Goal: Task Accomplishment & Management: Manage account settings

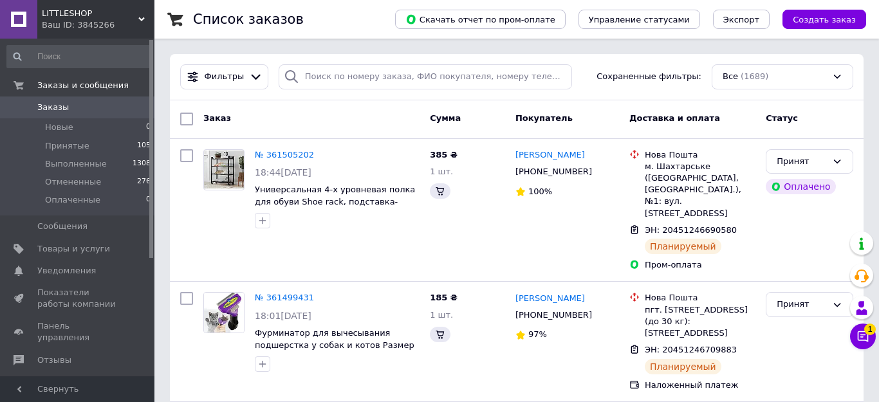
click at [857, 337] on icon at bounding box center [862, 336] width 11 height 11
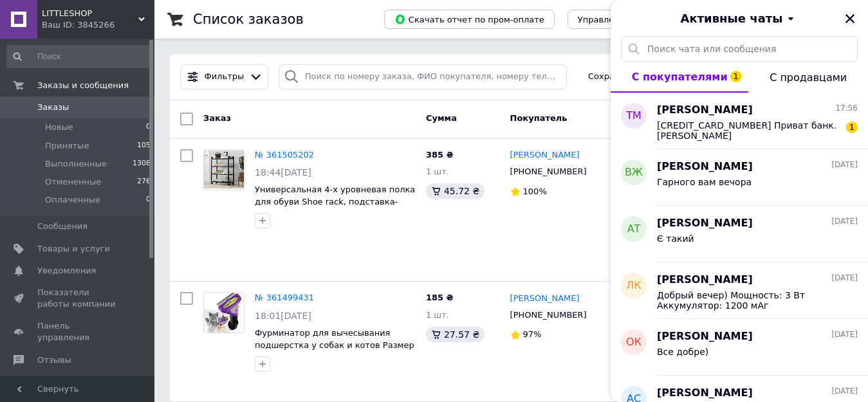
click at [848, 18] on icon "Закрыть" at bounding box center [850, 19] width 12 height 12
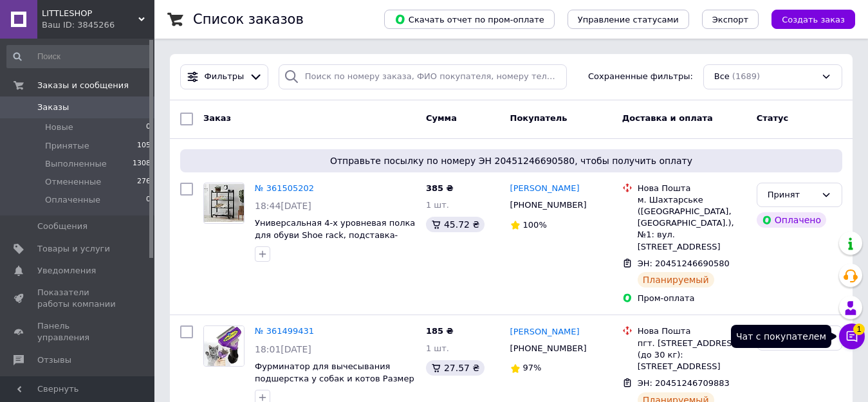
click at [846, 337] on icon at bounding box center [851, 336] width 11 height 11
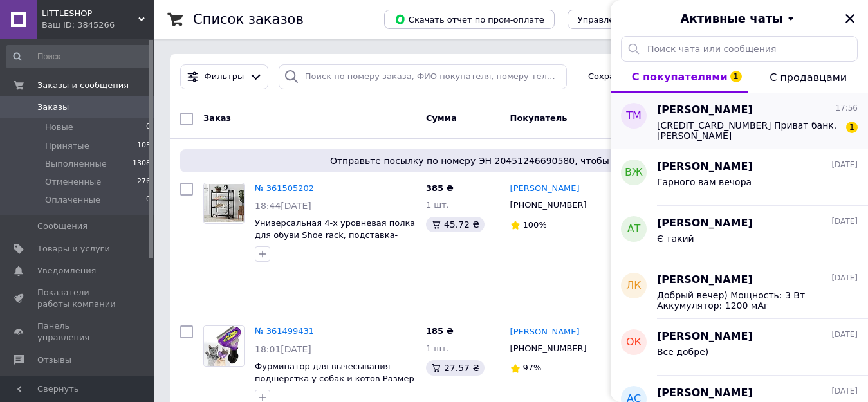
click at [728, 141] on div "[PERSON_NAME] 17:56 [CREDIT_CARD_NUMBER] Приват банк. [PERSON_NAME] 1" at bounding box center [762, 121] width 211 height 57
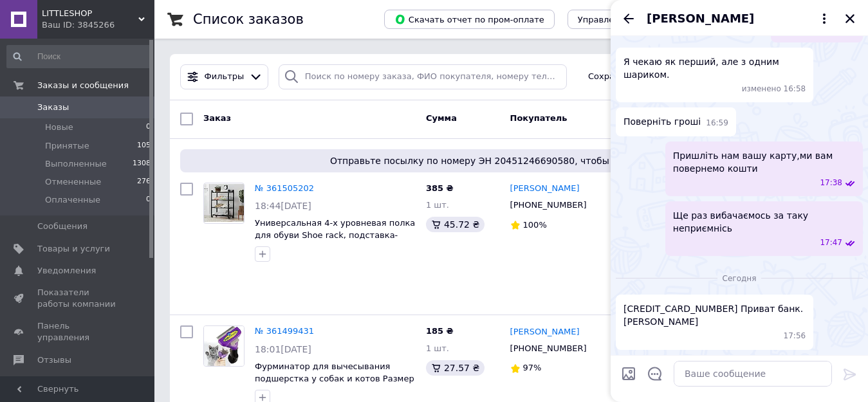
scroll to position [1970, 0]
click at [713, 370] on textarea at bounding box center [752, 374] width 158 height 26
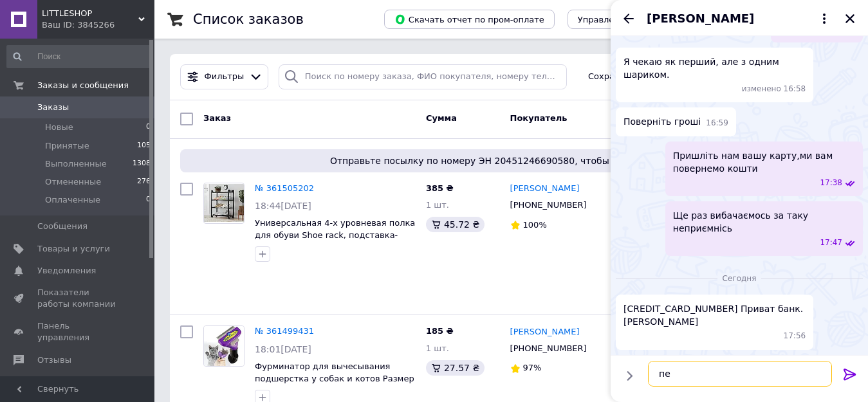
type textarea "п"
click at [735, 364] on textarea at bounding box center [752, 374] width 158 height 26
type textarea "Зробили переказ"
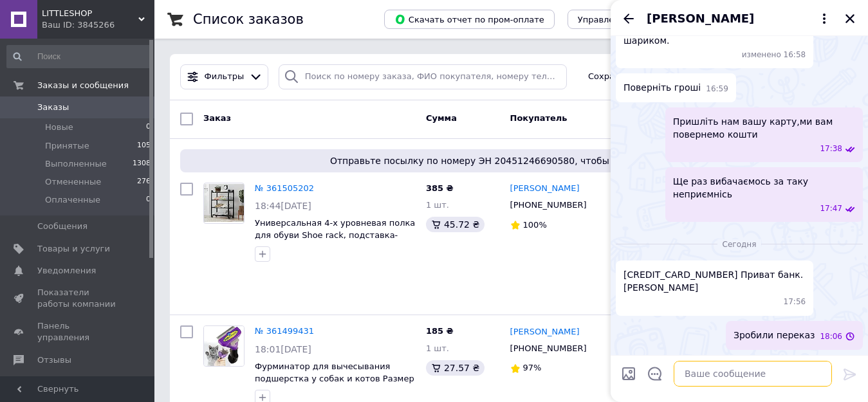
scroll to position [2004, 0]
type textarea "Гарного вам вечора)"
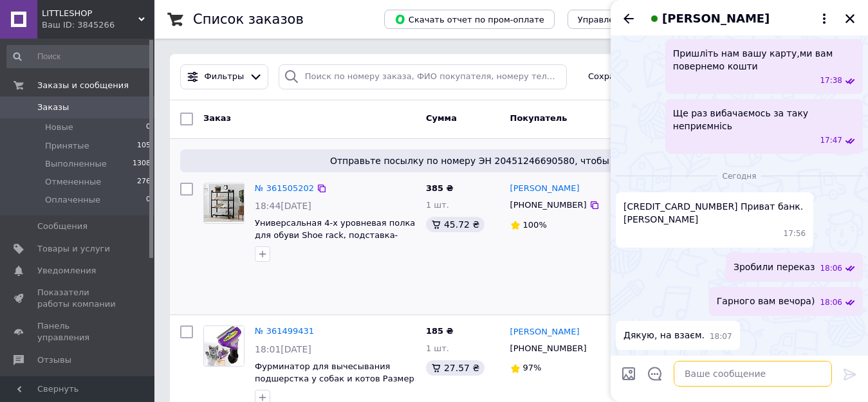
scroll to position [2072, 0]
type textarea "Дякуємо)"
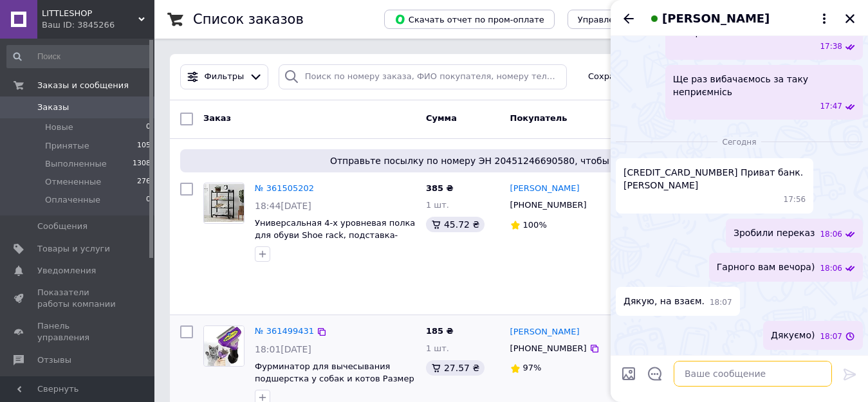
scroll to position [2106, 0]
click at [849, 14] on icon "Закрыть" at bounding box center [850, 19] width 12 height 12
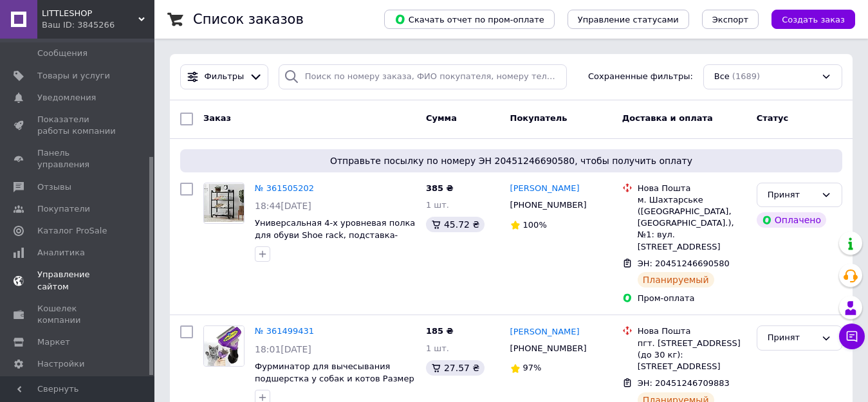
scroll to position [183, 0]
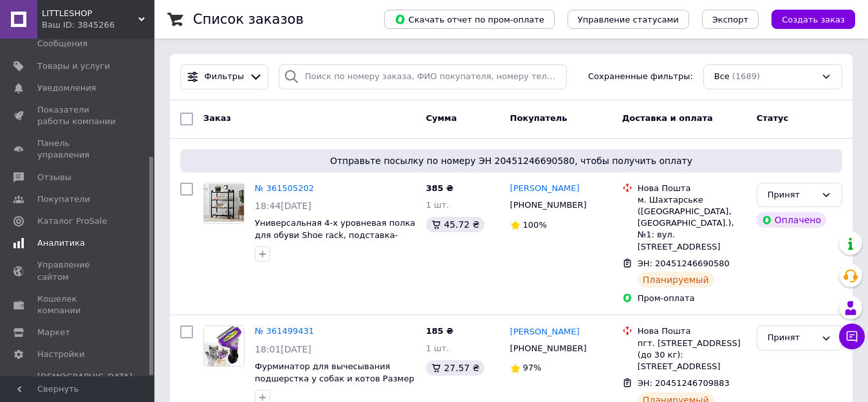
click at [59, 237] on span "Аналитика" at bounding box center [61, 243] width 48 height 12
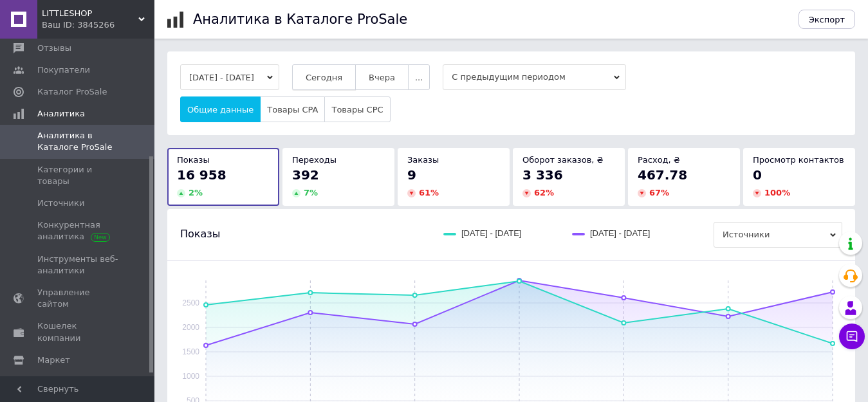
click at [330, 76] on span "Сегодня" at bounding box center [324, 78] width 37 height 10
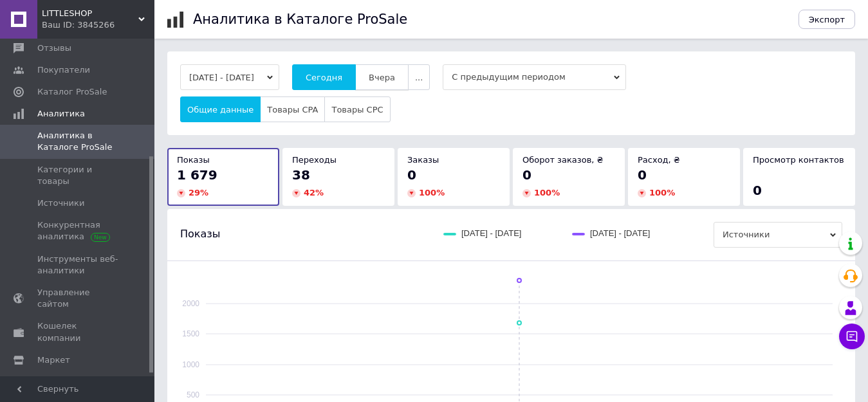
click at [396, 84] on button "Вчера" at bounding box center [381, 77] width 53 height 26
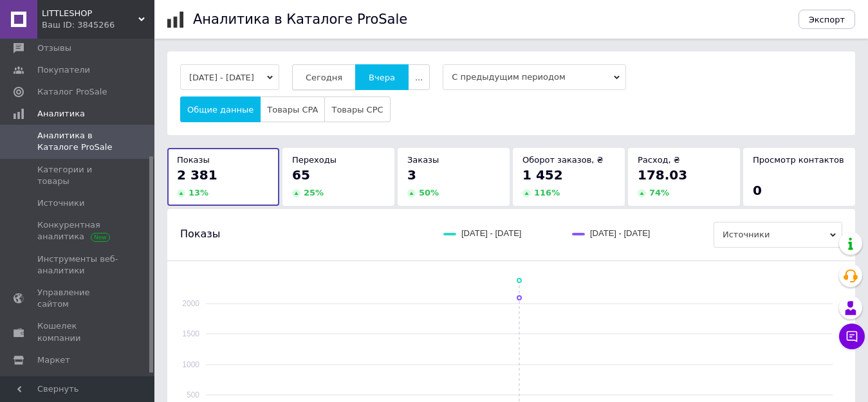
click at [342, 82] on span "Сегодня" at bounding box center [324, 78] width 37 height 10
